Goal: Information Seeking & Learning: Learn about a topic

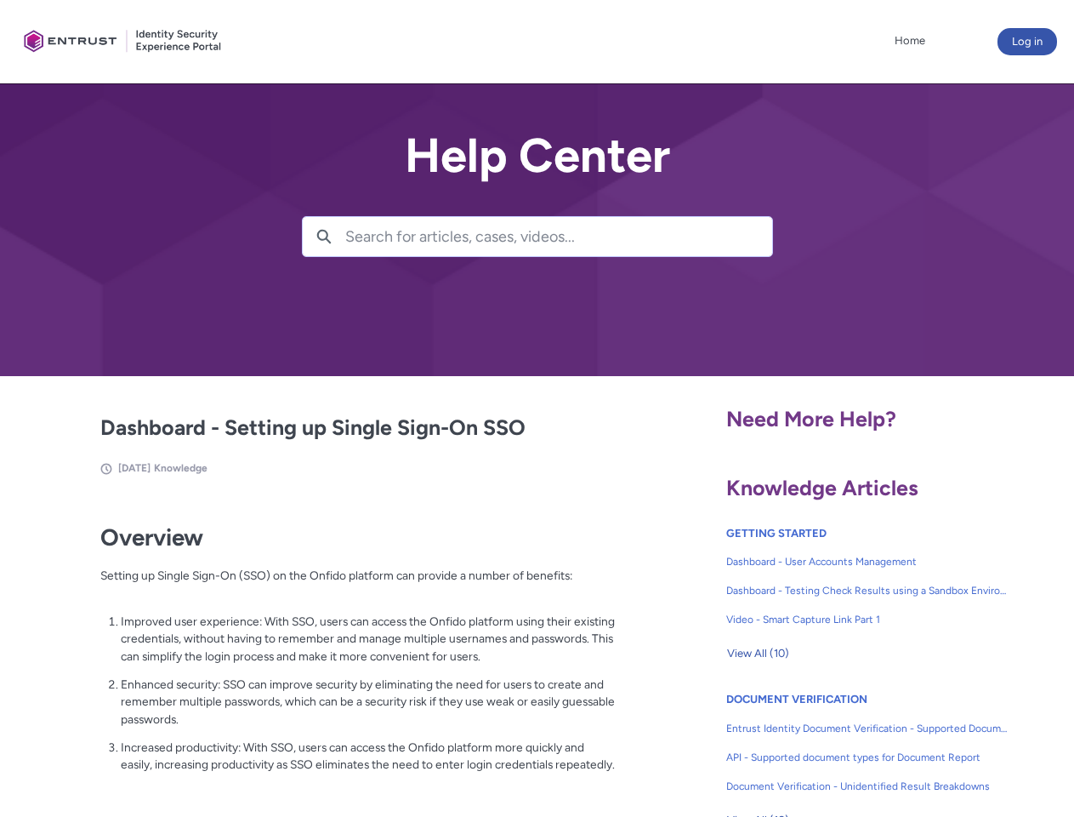
click at [324, 236] on lightning-primitive-icon "button" at bounding box center [323, 235] width 15 height 13
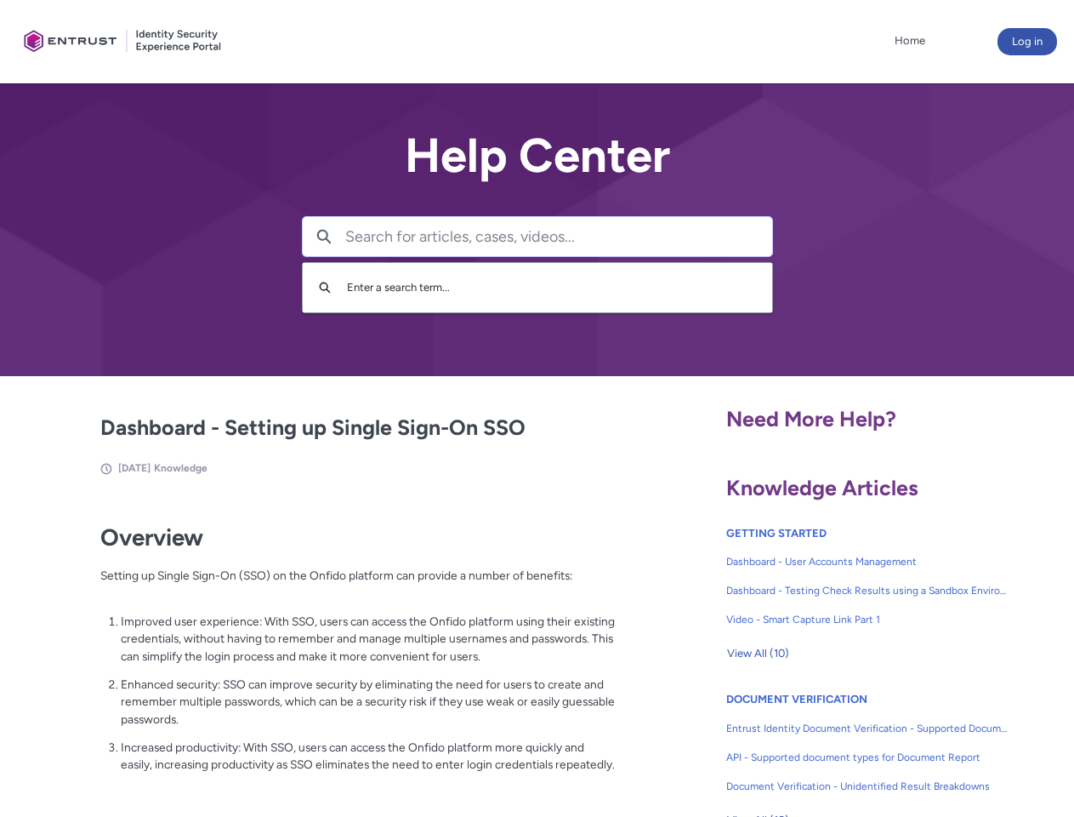
click at [326, 651] on p "Improved user experience: With SSO, users can access the Onfido platform using …" at bounding box center [368, 638] width 495 height 53
click at [758, 653] on span "View All (10)" at bounding box center [758, 654] width 62 height 26
click at [822, 744] on link "API - Supported document types for Document Report" at bounding box center [867, 757] width 282 height 29
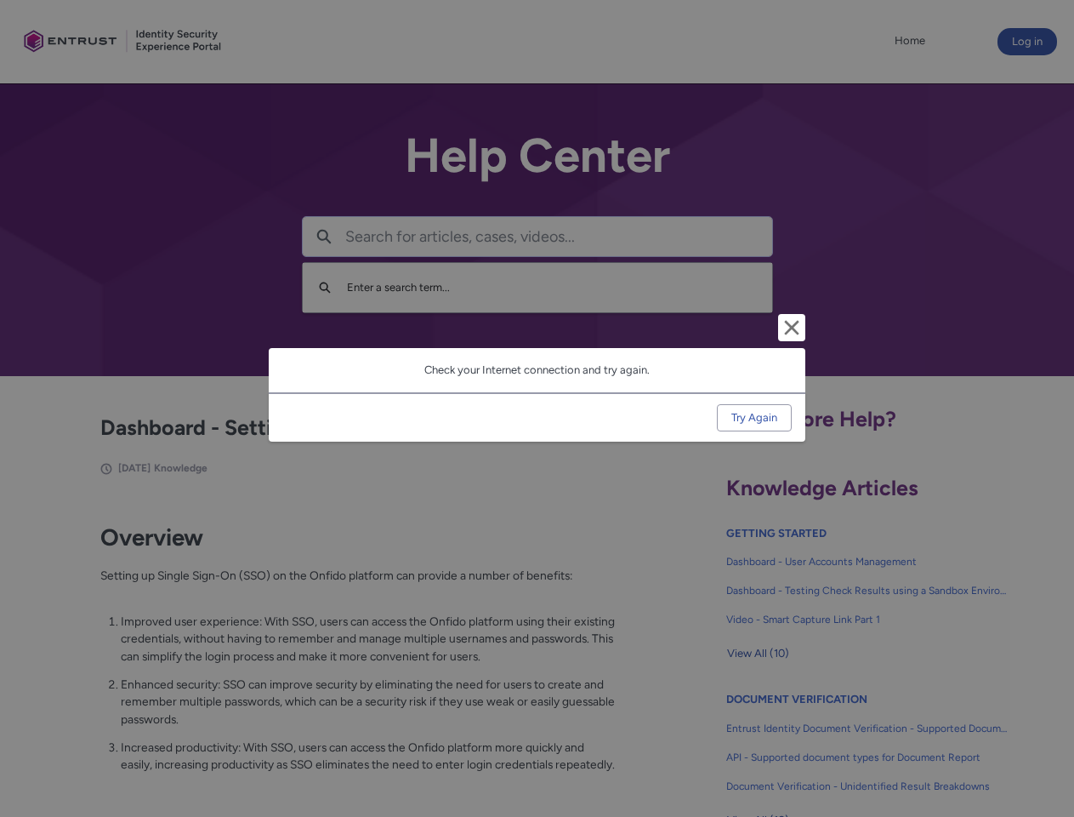
click at [1047, 744] on div "Cancel and close Check your Internet connection and try again. Try Again" at bounding box center [537, 408] width 1074 height 817
